Goal: Use online tool/utility: Utilize a website feature to perform a specific function

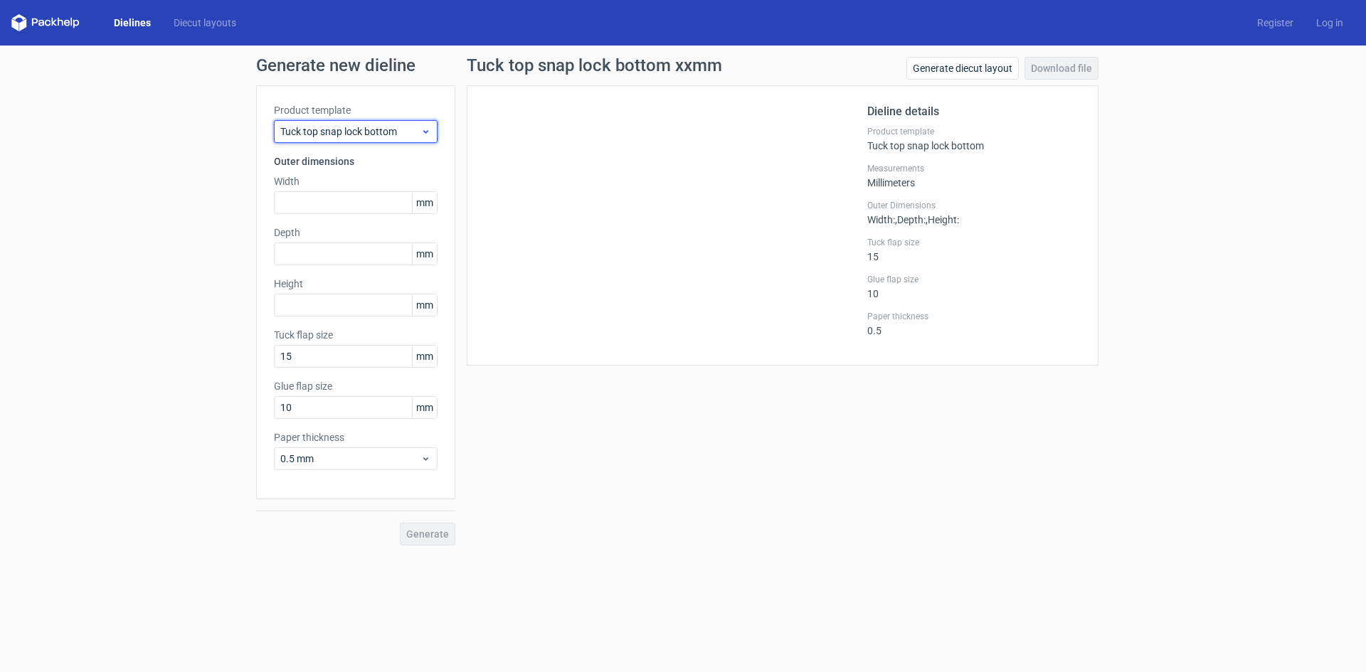
click at [403, 135] on span "Tuck top snap lock bottom" at bounding box center [350, 132] width 140 height 14
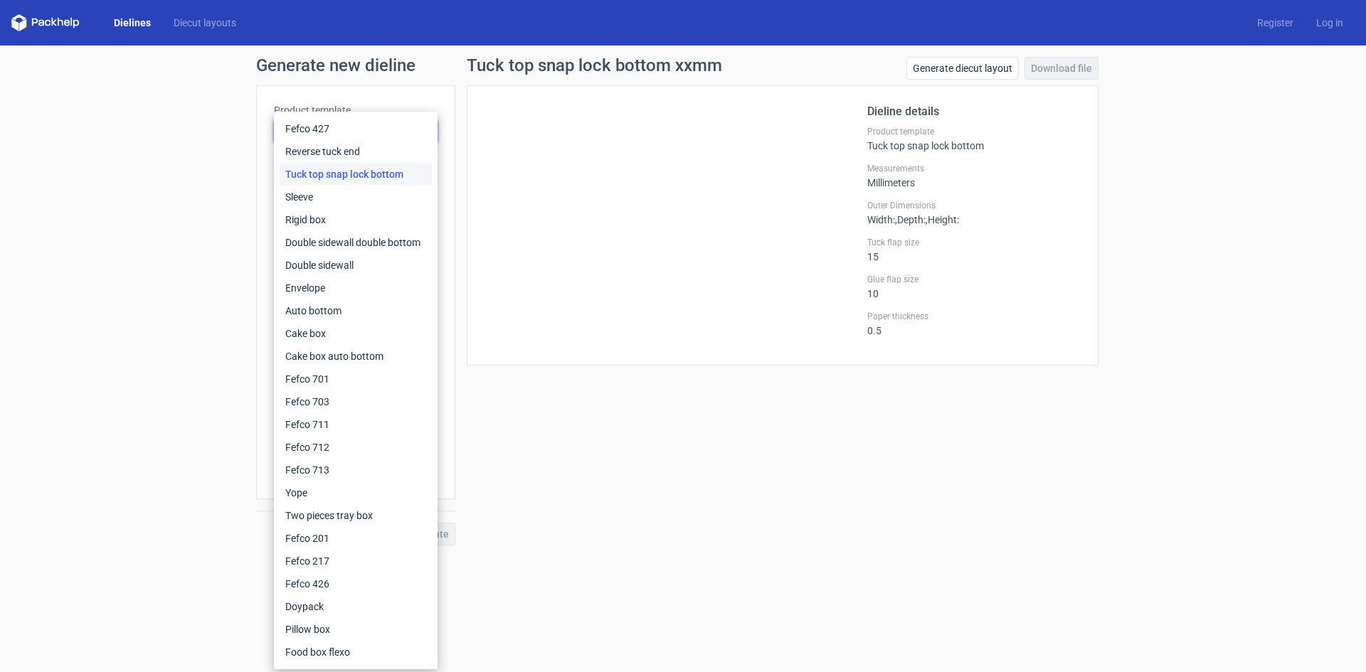
click at [400, 174] on div "Tuck top snap lock bottom" at bounding box center [356, 174] width 152 height 23
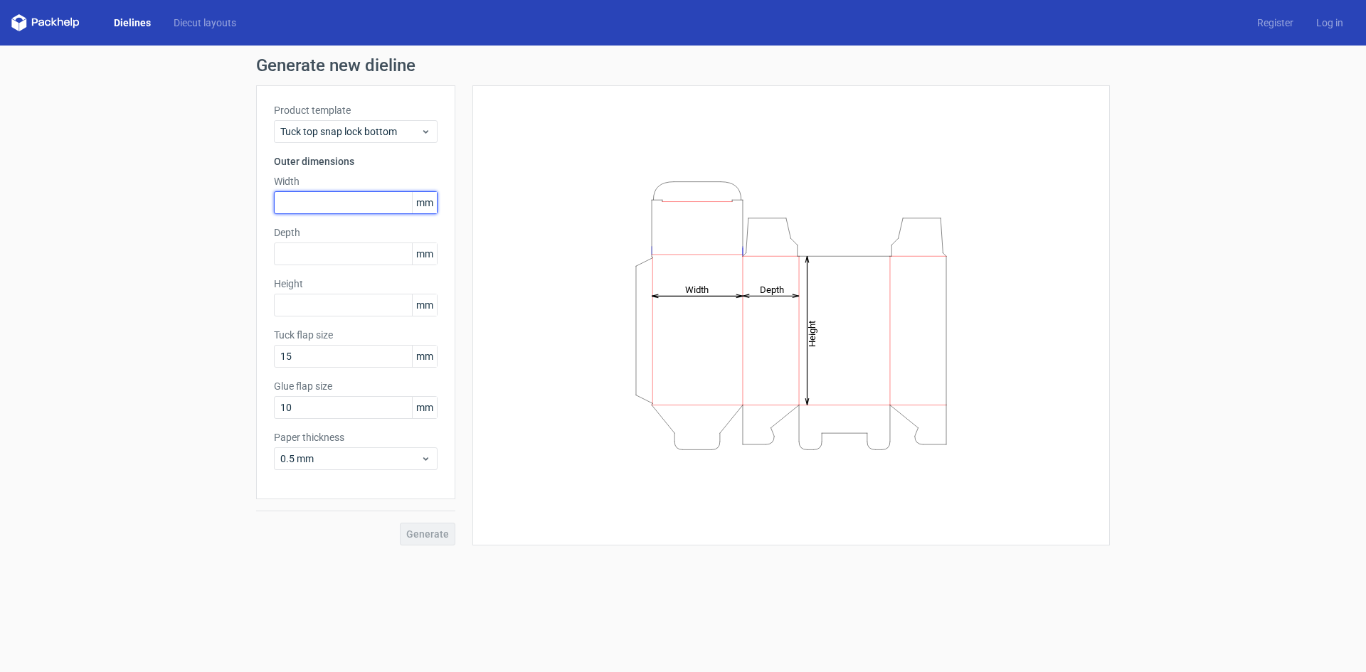
click at [379, 196] on input "text" at bounding box center [356, 202] width 164 height 23
type input "102"
type input "119"
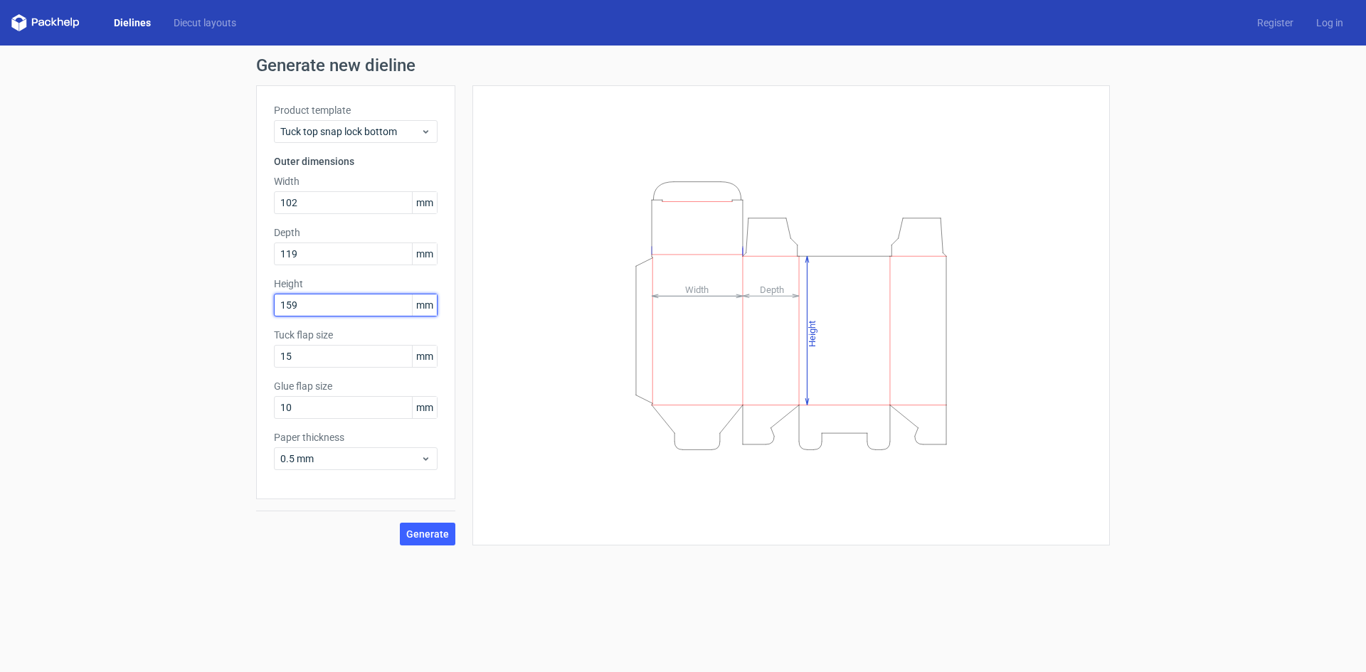
type input "159"
